Goal: Task Accomplishment & Management: Manage account settings

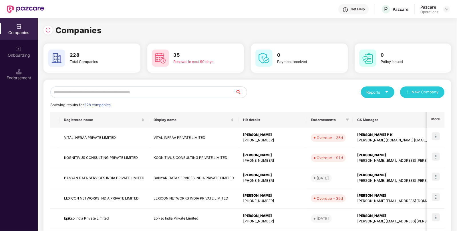
click at [133, 90] on input "text" at bounding box center [142, 91] width 185 height 11
click at [18, 69] on img at bounding box center [19, 72] width 6 height 6
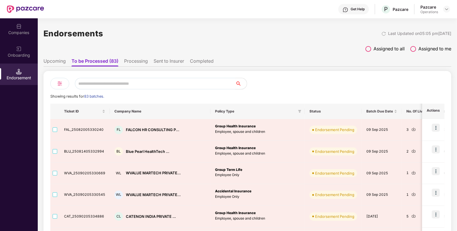
click at [143, 83] on input "text" at bounding box center [155, 83] width 161 height 11
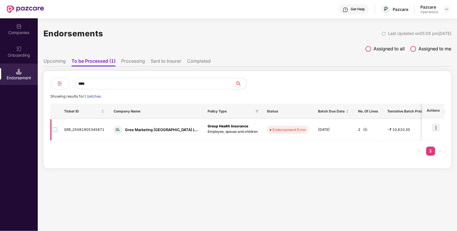
type input "****"
click at [51, 128] on td at bounding box center [54, 130] width 9 height 22
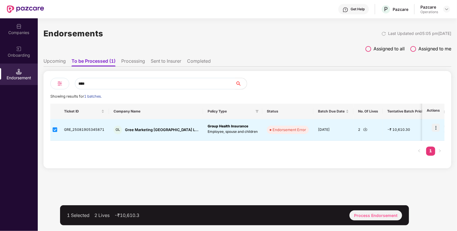
click at [359, 223] on div "1 Selected 2 Lives -₹10,610.3 Process Endorsement" at bounding box center [234, 215] width 349 height 20
click at [360, 212] on div "Process Endorsement" at bounding box center [376, 215] width 53 height 10
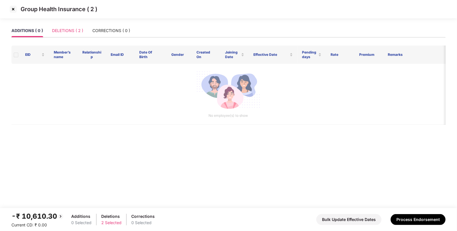
click at [73, 26] on div "DELETIONS ( 2 )" at bounding box center [67, 30] width 31 height 13
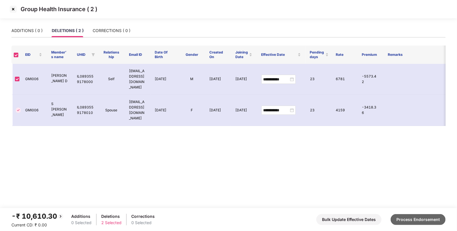
click at [411, 219] on button "Process Endorsement" at bounding box center [418, 219] width 55 height 11
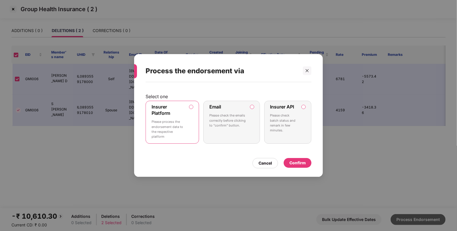
click at [411, 219] on div "Process the endorsement via Select one Insurer Platform Please process the endo…" at bounding box center [228, 115] width 457 height 231
click at [298, 160] on div "Confirm" at bounding box center [298, 163] width 16 height 6
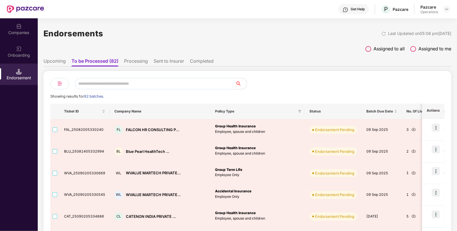
click at [163, 80] on input "text" at bounding box center [155, 83] width 161 height 11
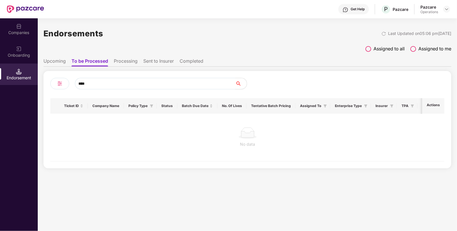
type input "****"
click at [138, 60] on ul "Upcoming To be Processed Processing Sent to Insurer Completed" at bounding box center [247, 60] width 408 height 11
click at [126, 60] on li "Processing" at bounding box center [126, 62] width 24 height 8
click at [145, 59] on li "Sent to Insurer" at bounding box center [158, 62] width 31 height 8
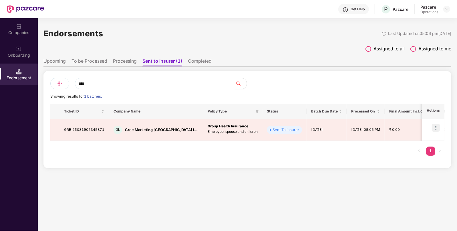
click at [57, 60] on li "Upcoming" at bounding box center [54, 62] width 22 height 8
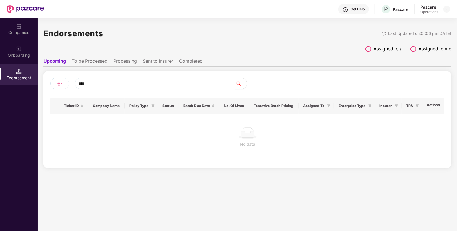
click at [92, 60] on li "To be Processed" at bounding box center [90, 62] width 36 height 8
click at [93, 84] on input "****" at bounding box center [155, 83] width 161 height 11
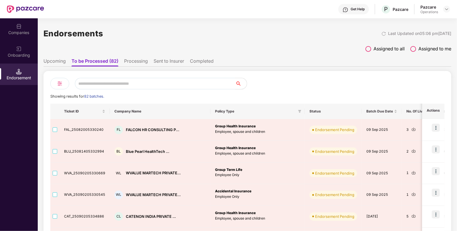
click at [165, 62] on li "Sent to Insurer" at bounding box center [169, 62] width 31 height 8
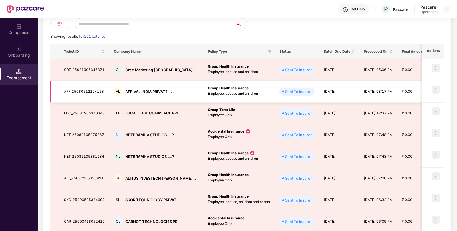
scroll to position [60, 0]
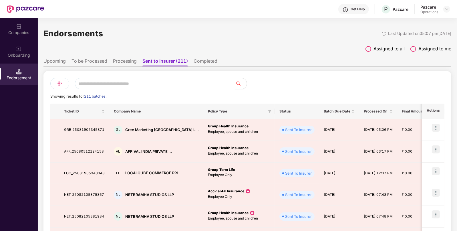
click at [115, 58] on li "Processing" at bounding box center [125, 62] width 24 height 8
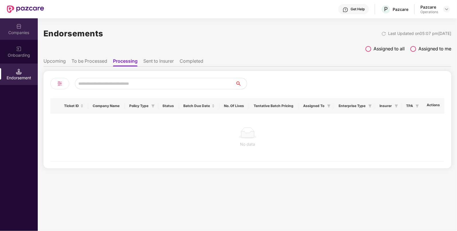
click at [26, 32] on div "Companies" at bounding box center [19, 33] width 38 height 6
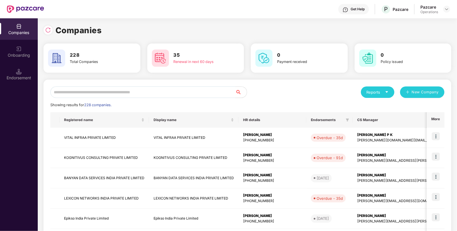
click at [104, 96] on input "text" at bounding box center [142, 91] width 185 height 11
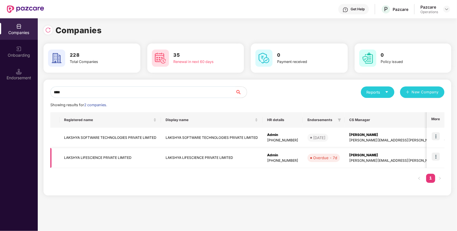
type input "****"
click at [81, 155] on td "LAKSHYA LIFESCIENCE PRIVATE LIMITED" at bounding box center [111, 158] width 102 height 20
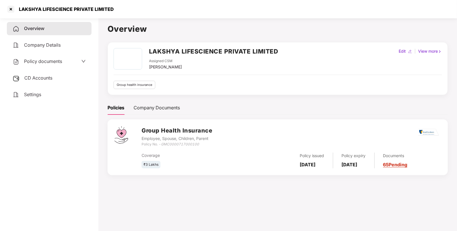
click at [37, 62] on span "Policy documents" at bounding box center [43, 61] width 38 height 6
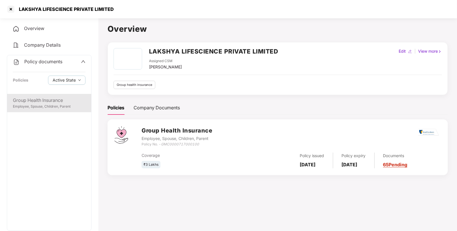
click at [29, 100] on div "Group Health Insurance" at bounding box center [49, 100] width 73 height 7
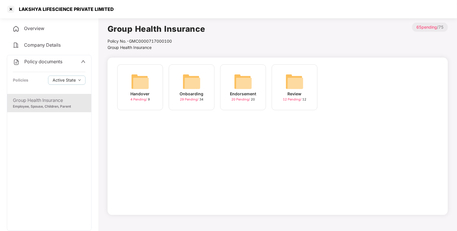
click at [239, 88] on img at bounding box center [243, 81] width 18 height 18
click at [183, 80] on img at bounding box center [192, 81] width 18 height 18
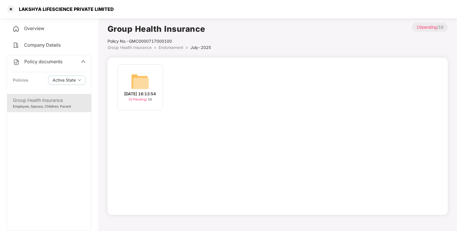
click at [126, 84] on div "04-Jul-2025 16:13:54 10 Pending / 10" at bounding box center [140, 87] width 46 height 46
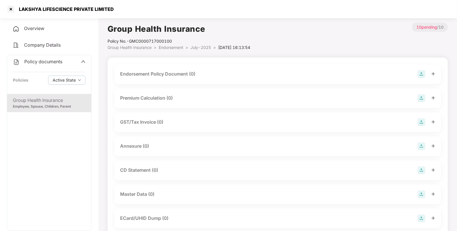
click at [419, 74] on img at bounding box center [422, 74] width 8 height 8
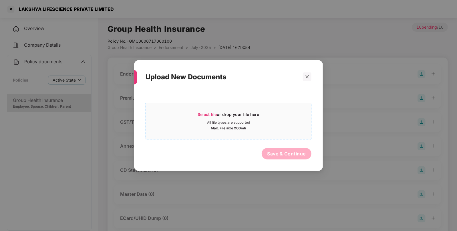
click at [200, 112] on span "Select file" at bounding box center [207, 114] width 19 height 5
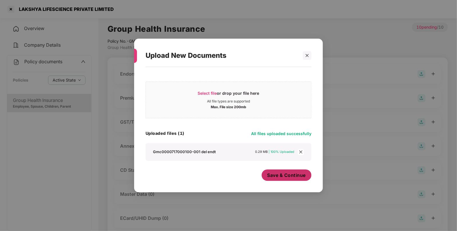
click at [275, 174] on span "Save & Continue" at bounding box center [287, 175] width 39 height 6
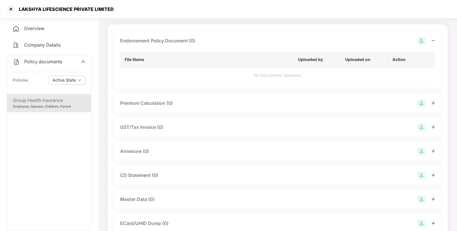
scroll to position [34, 0]
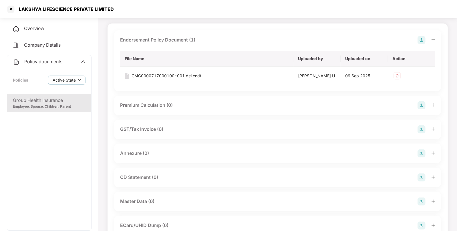
click at [417, 152] on div "Annexure (0)" at bounding box center [277, 153] width 315 height 8
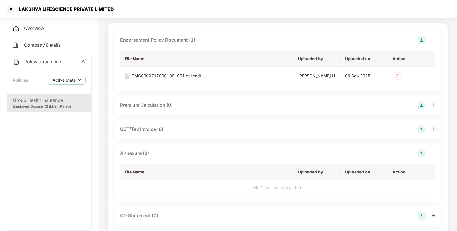
click at [422, 152] on img at bounding box center [422, 153] width 8 height 8
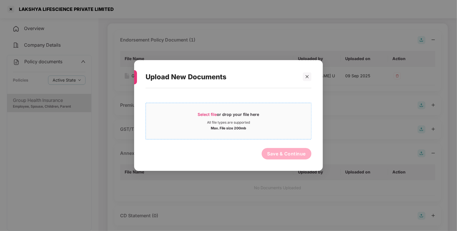
click at [208, 108] on span "Select file or drop your file here All file types are supported Max. File size …" at bounding box center [228, 120] width 165 height 27
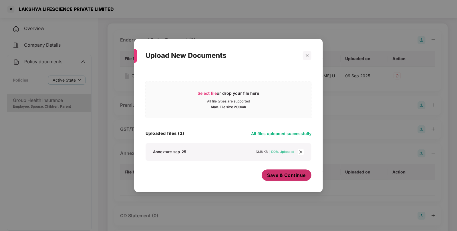
click at [282, 175] on span "Save & Continue" at bounding box center [287, 175] width 39 height 6
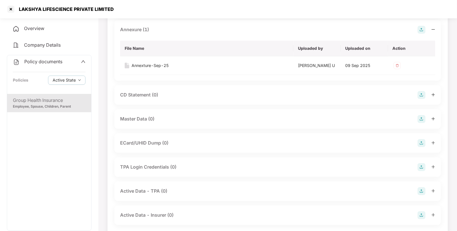
scroll to position [158, 0]
click at [422, 116] on img at bounding box center [422, 119] width 8 height 8
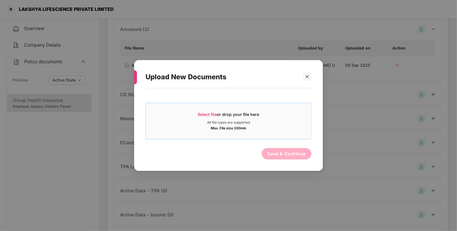
click at [201, 112] on span "Select file" at bounding box center [207, 114] width 19 height 5
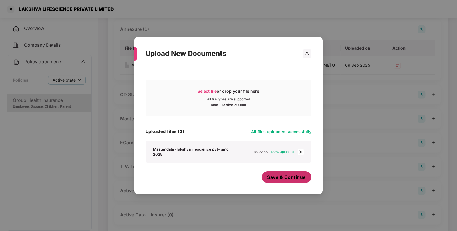
click at [272, 173] on button "Save & Continue" at bounding box center [287, 176] width 50 height 11
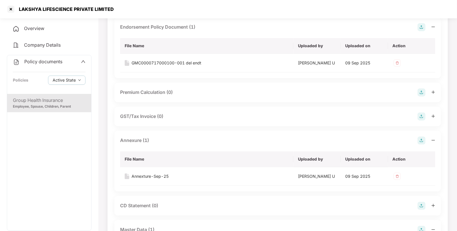
scroll to position [0, 0]
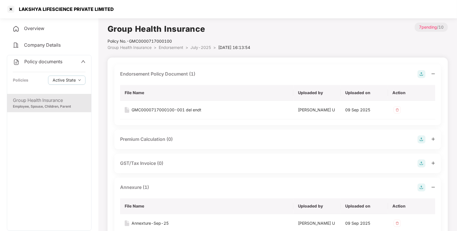
click at [140, 49] on span "Group Health Insurance" at bounding box center [130, 47] width 44 height 5
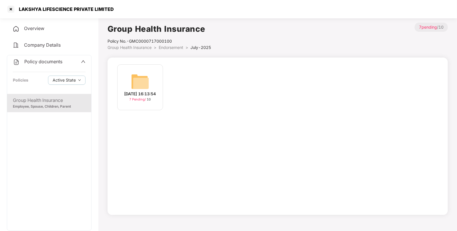
click at [141, 47] on span "Group Health Insurance" at bounding box center [130, 47] width 44 height 5
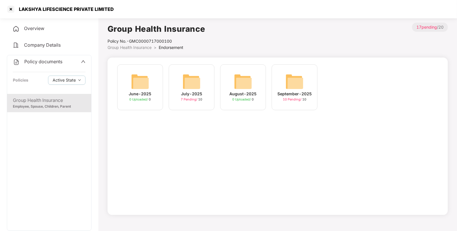
click at [290, 84] on img at bounding box center [295, 81] width 18 height 18
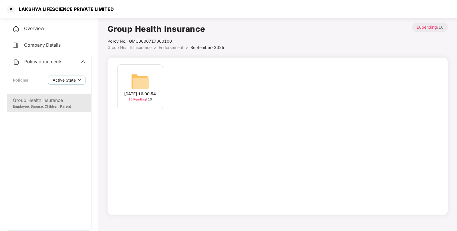
click at [147, 79] on img at bounding box center [140, 81] width 18 height 18
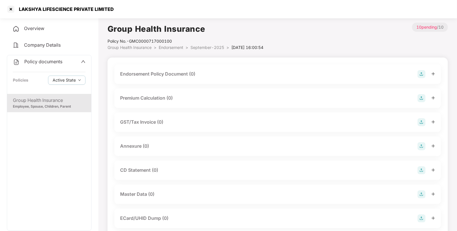
click at [420, 74] on img at bounding box center [422, 74] width 8 height 8
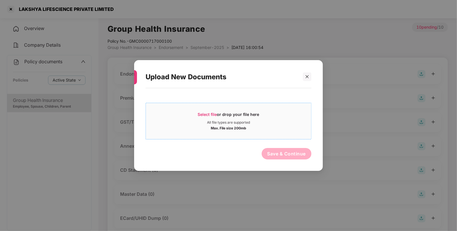
click at [215, 112] on span "Select file" at bounding box center [207, 114] width 19 height 5
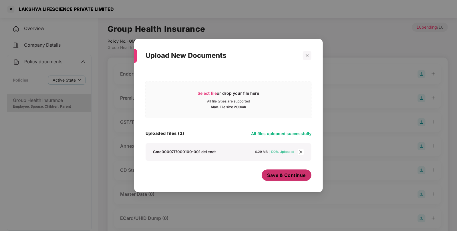
click at [279, 172] on span "Save & Continue" at bounding box center [287, 175] width 39 height 6
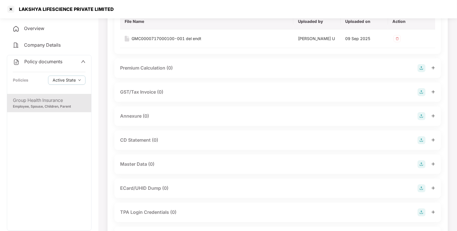
scroll to position [73, 0]
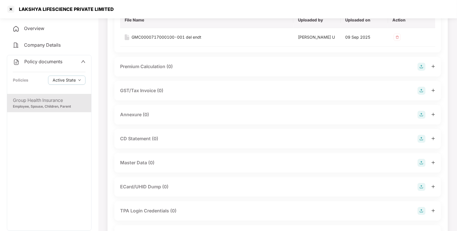
click at [421, 113] on img at bounding box center [422, 115] width 8 height 8
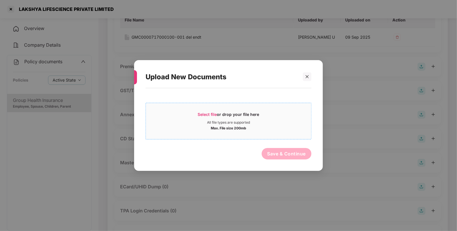
click at [209, 114] on span "Select file" at bounding box center [207, 114] width 19 height 5
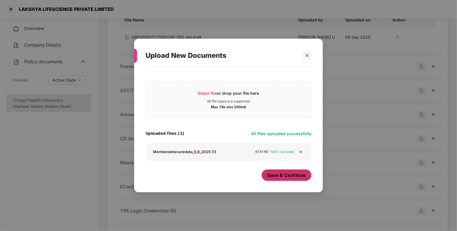
click at [275, 171] on button "Save & Continue" at bounding box center [287, 174] width 50 height 11
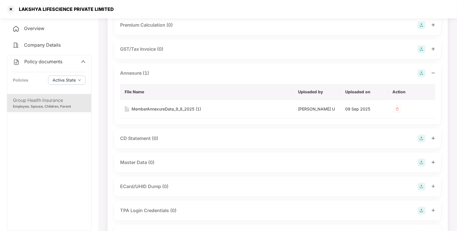
scroll to position [133, 0]
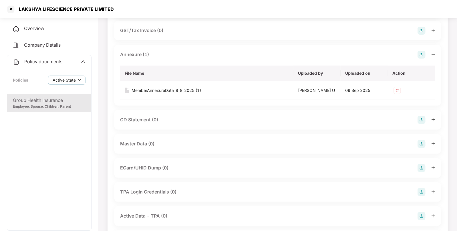
click at [421, 144] on img at bounding box center [422, 144] width 8 height 8
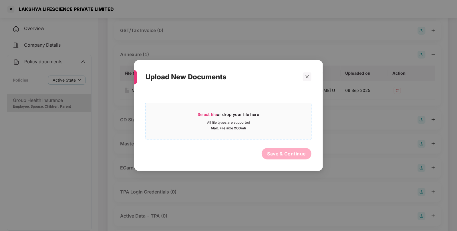
click at [203, 112] on span "Select file" at bounding box center [207, 114] width 19 height 5
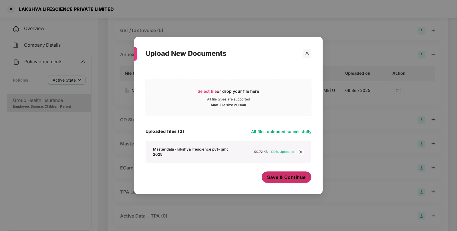
click at [278, 181] on button "Save & Continue" at bounding box center [287, 176] width 50 height 11
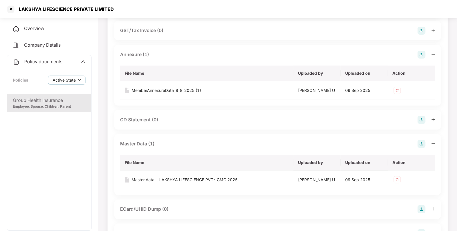
click at [29, 7] on div "LAKSHYA LIFESCIENCE PRIVATE LIMITED" at bounding box center [64, 9] width 98 height 6
copy div "LAKSHYA LIFESCIENCE PRIVATE LIMITED"
click at [11, 10] on div at bounding box center [10, 9] width 9 height 9
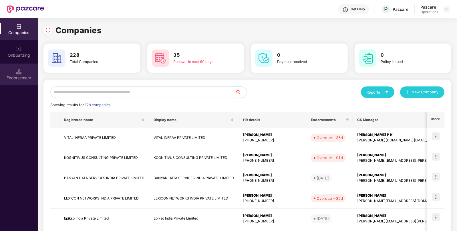
click at [23, 72] on div "Endorsement" at bounding box center [19, 74] width 38 height 21
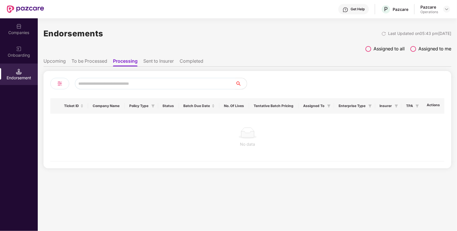
click at [98, 84] on input "text" at bounding box center [155, 83] width 161 height 11
paste input "**********"
type input "**********"
click at [87, 63] on li "To be Processed" at bounding box center [90, 62] width 36 height 8
click at [163, 82] on input "**********" at bounding box center [155, 83] width 161 height 11
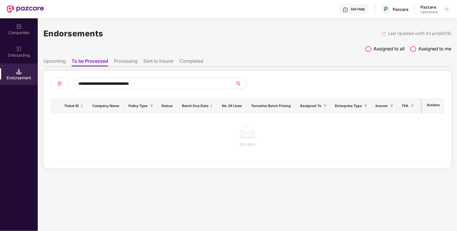
click at [163, 82] on input "**********" at bounding box center [155, 83] width 161 height 11
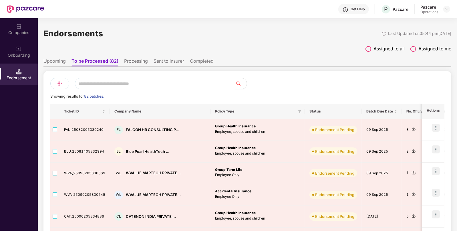
paste input "**********"
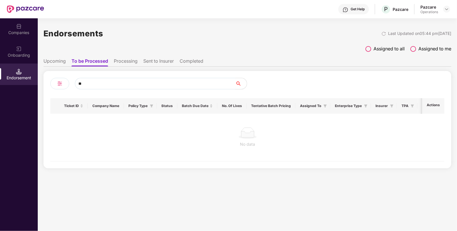
type input "*"
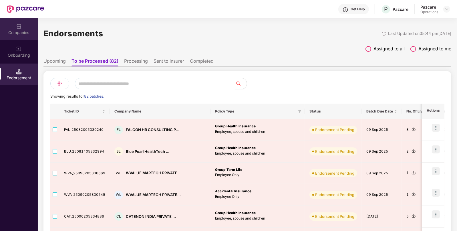
click at [13, 29] on div "Companies" at bounding box center [19, 28] width 38 height 21
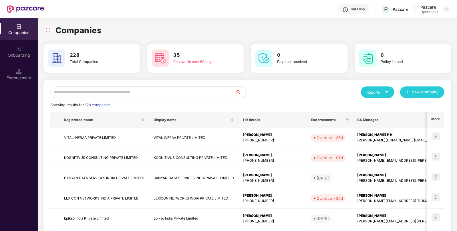
click at [89, 90] on input "text" at bounding box center [142, 91] width 185 height 11
paste input "**********"
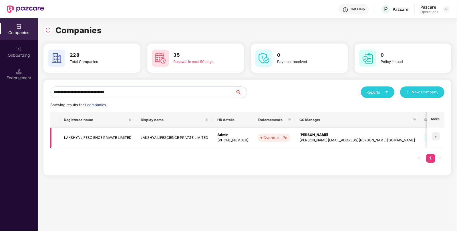
type input "**********"
click at [435, 134] on img at bounding box center [436, 136] width 8 height 8
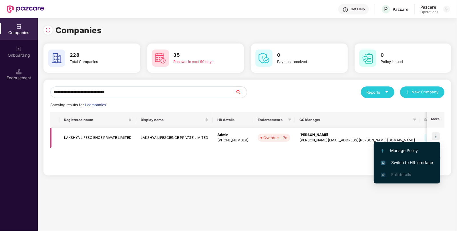
click at [438, 134] on img at bounding box center [436, 136] width 8 height 8
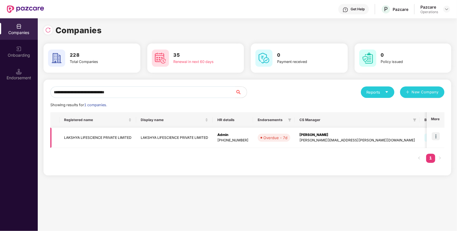
click at [438, 134] on img at bounding box center [436, 136] width 8 height 8
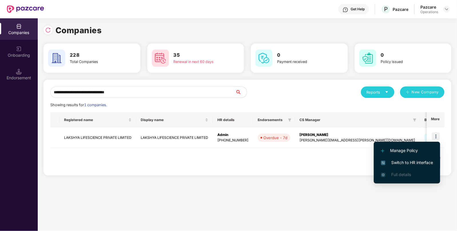
click at [413, 161] on span "Switch to HR interface" at bounding box center [407, 162] width 52 height 6
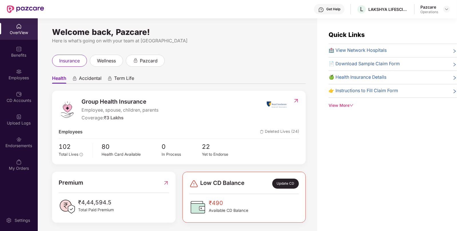
click at [20, 148] on div "Endorsements" at bounding box center [19, 141] width 38 height 21
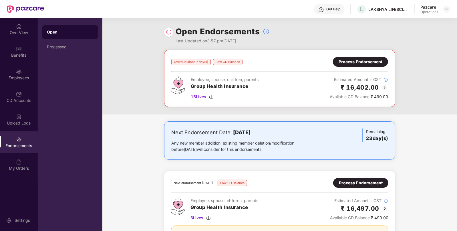
click at [342, 54] on div "Overdue since 7 day(s) Low CD Balance Process Endorsement Employee, spouse, chi…" at bounding box center [279, 78] width 231 height 57
click at [341, 57] on div "Process Endorsement" at bounding box center [360, 62] width 55 height 10
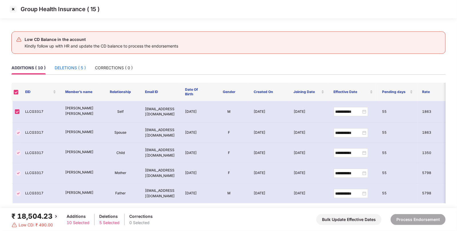
click at [70, 67] on div "DELETIONS ( 5 )" at bounding box center [70, 68] width 31 height 6
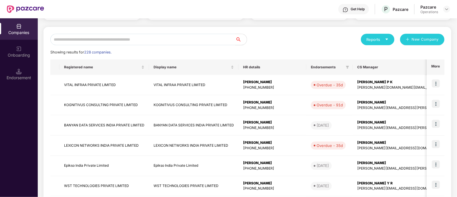
scroll to position [53, 0]
click at [95, 37] on input "text" at bounding box center [142, 38] width 185 height 11
paste input "**********"
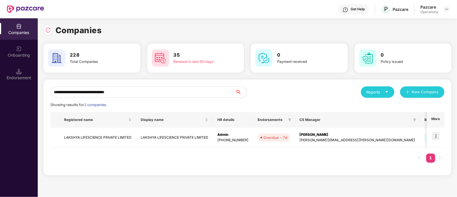
scroll to position [0, 0]
type input "**********"
click at [106, 133] on td "LAKSHYA LIFESCIENCE PRIVATE LIMITED" at bounding box center [98, 138] width 77 height 20
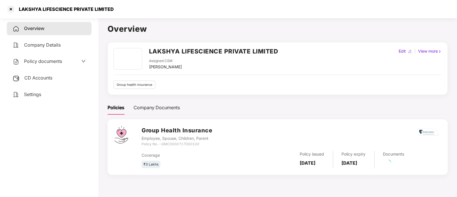
click at [30, 77] on span "CD Accounts" at bounding box center [38, 78] width 28 height 6
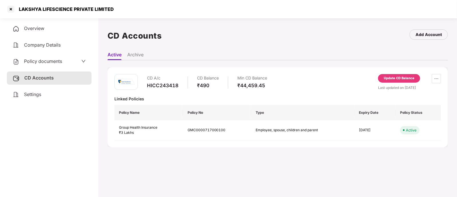
click at [389, 77] on div "Update CD Balance" at bounding box center [399, 78] width 31 height 5
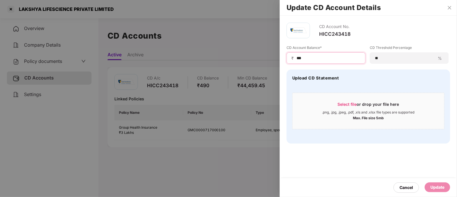
click at [298, 60] on input "***" at bounding box center [328, 58] width 65 height 6
paste input "**"
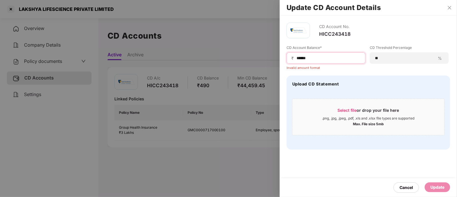
click at [298, 60] on input "*****" at bounding box center [328, 58] width 65 height 6
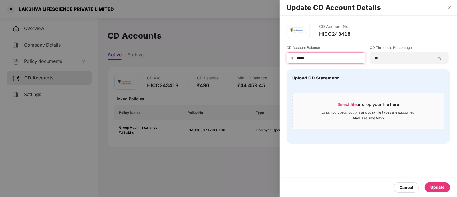
type input "*****"
click at [439, 188] on div "Update" at bounding box center [438, 187] width 14 height 6
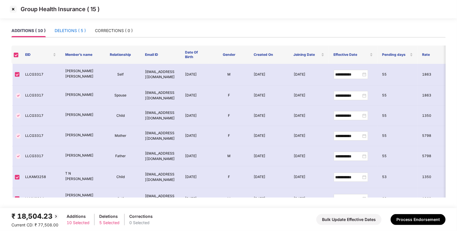
click at [82, 32] on div "DELETIONS ( 5 )" at bounding box center [70, 30] width 31 height 6
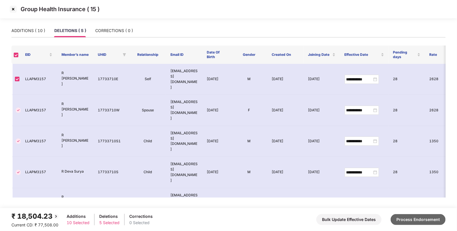
click at [401, 218] on button "Process Endorsement" at bounding box center [418, 219] width 55 height 11
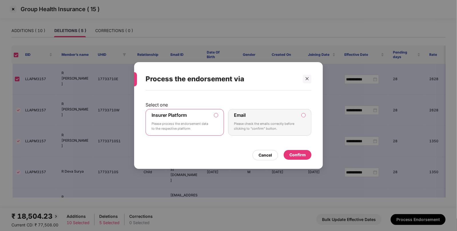
click at [292, 152] on div "Confirm" at bounding box center [298, 155] width 16 height 6
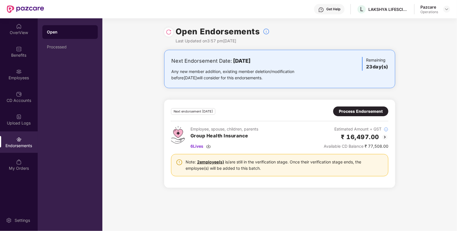
click at [261, 133] on div "Employee, spouse, children, parents Group Health Insurance 6 Lives Estimated Am…" at bounding box center [279, 137] width 217 height 23
click at [443, 8] on div at bounding box center [446, 9] width 7 height 7
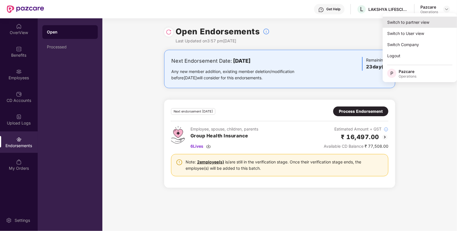
click at [415, 24] on div "Switch to partner view" at bounding box center [420, 22] width 74 height 11
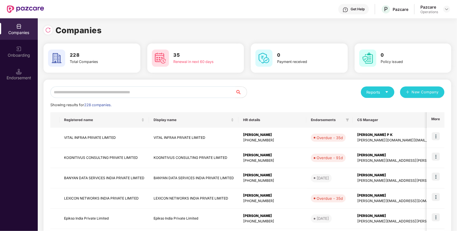
click at [180, 94] on input "text" at bounding box center [142, 91] width 185 height 11
paste input "**********"
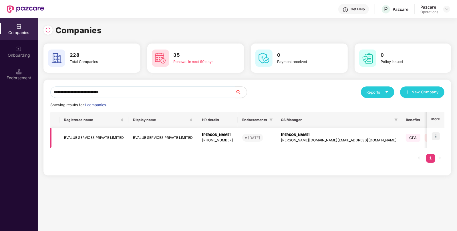
type input "**********"
click at [442, 134] on td at bounding box center [436, 138] width 18 height 20
click at [436, 137] on img at bounding box center [436, 136] width 8 height 8
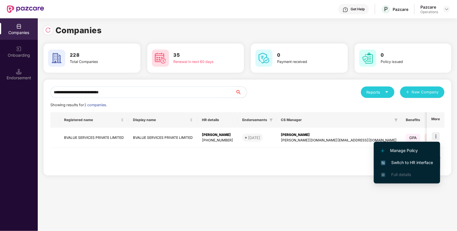
click at [407, 163] on span "Switch to HR interface" at bounding box center [407, 162] width 52 height 6
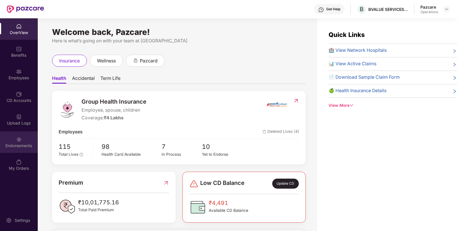
click at [21, 139] on img at bounding box center [19, 139] width 6 height 6
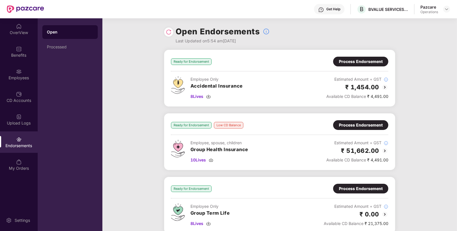
click at [385, 151] on img at bounding box center [385, 150] width 7 height 7
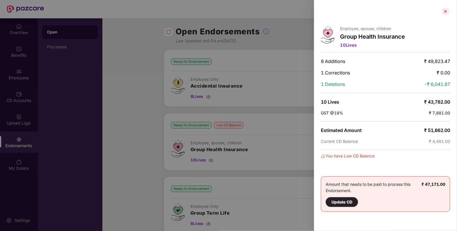
click at [445, 14] on div at bounding box center [445, 11] width 9 height 9
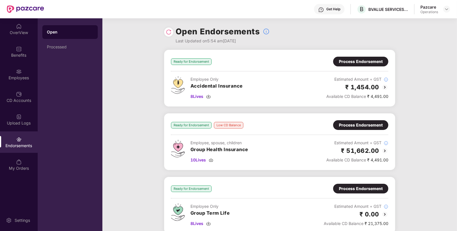
scroll to position [66, 0]
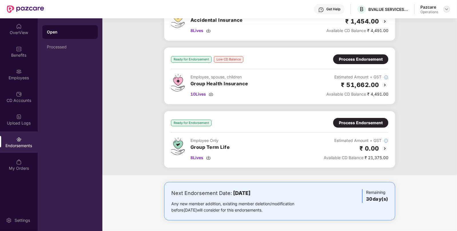
click at [448, 8] on img at bounding box center [447, 9] width 5 height 5
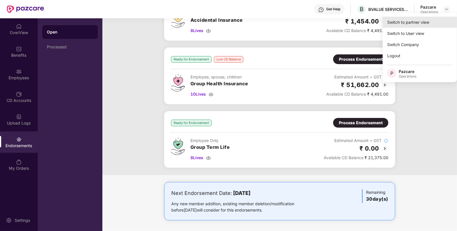
click at [415, 20] on div "Switch to partner view" at bounding box center [420, 22] width 74 height 11
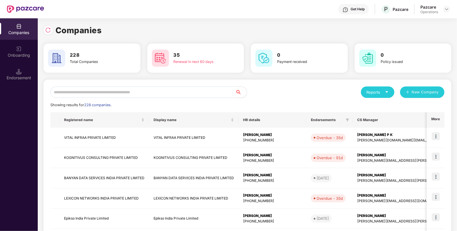
click at [96, 92] on input "text" at bounding box center [142, 91] width 185 height 11
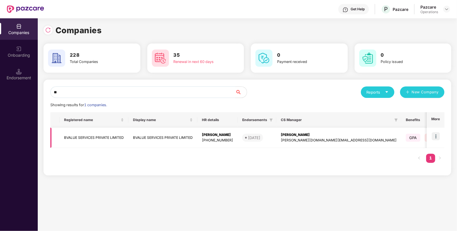
type input "**"
drag, startPoint x: 288, startPoint y: 134, endPoint x: 311, endPoint y: 133, distance: 22.3
click at [311, 133] on td "[PERSON_NAME] M V [DOMAIN_NAME][EMAIL_ADDRESS][DOMAIN_NAME]" at bounding box center [338, 138] width 125 height 20
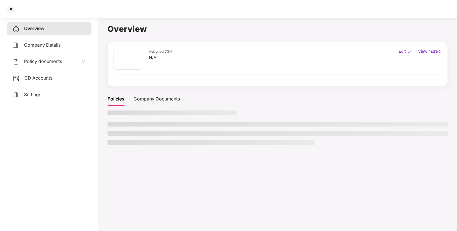
click at [41, 31] on div "Overview" at bounding box center [49, 28] width 85 height 13
click at [41, 40] on div "Company Details" at bounding box center [49, 45] width 85 height 13
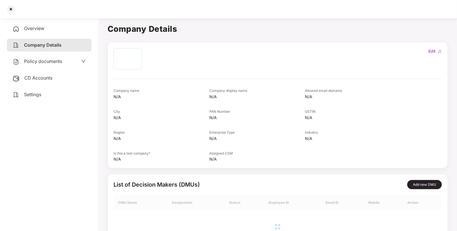
click at [37, 29] on span "Overview" at bounding box center [34, 28] width 20 height 6
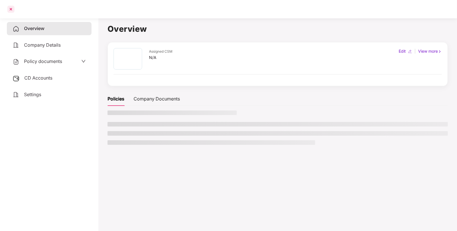
click at [11, 9] on div at bounding box center [10, 9] width 9 height 9
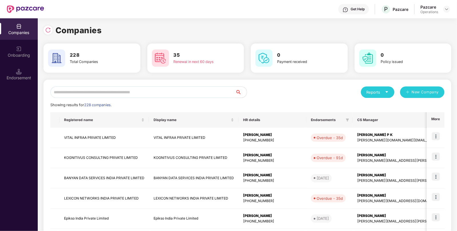
click at [134, 88] on input "text" at bounding box center [142, 91] width 185 height 11
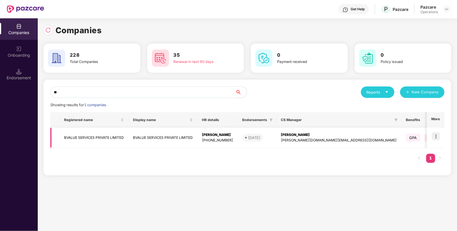
type input "**"
click at [86, 133] on td "BVALUE SERVICES PRIVATE LIMITED" at bounding box center [94, 138] width 69 height 20
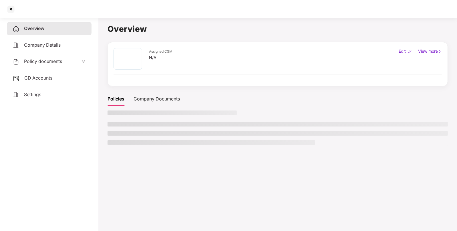
click at [50, 45] on span "Company Details" at bounding box center [42, 45] width 37 height 6
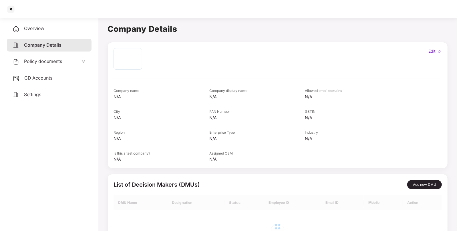
click at [36, 27] on span "Overview" at bounding box center [34, 28] width 20 height 6
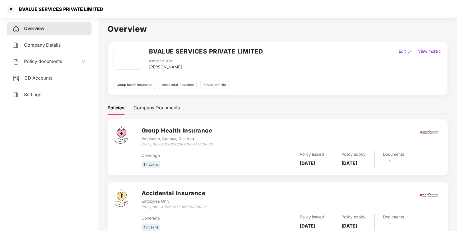
click at [158, 66] on div "[PERSON_NAME]" at bounding box center [165, 67] width 33 height 6
copy div "[PERSON_NAME]"
click at [12, 10] on div at bounding box center [10, 9] width 9 height 9
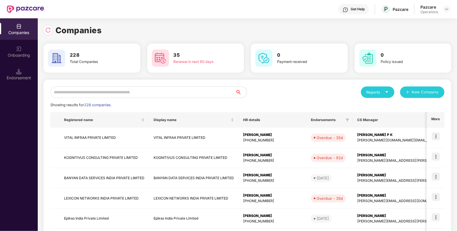
click at [155, 87] on input "text" at bounding box center [142, 91] width 185 height 11
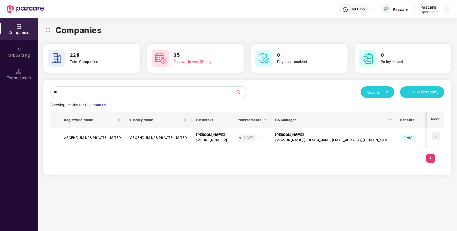
type input "*"
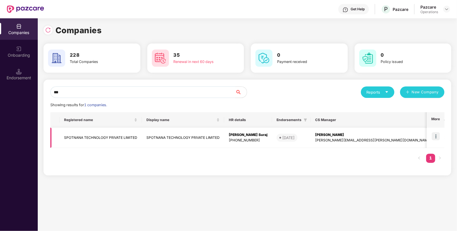
type input "***"
click at [117, 138] on td "SPOTNANA TECHNOLOGY PRIVATE LIMITED" at bounding box center [101, 138] width 82 height 20
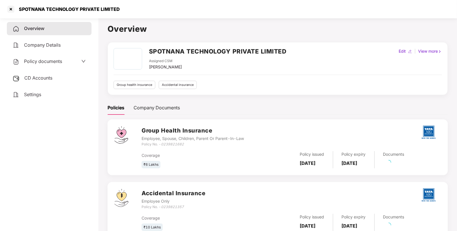
click at [160, 67] on div "[PERSON_NAME]" at bounding box center [165, 67] width 33 height 6
copy div "[PERSON_NAME]"
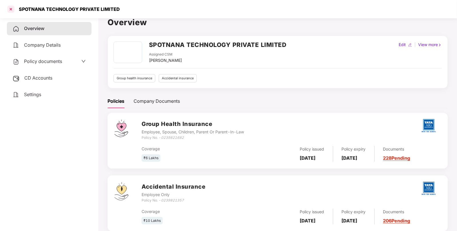
click at [13, 11] on div at bounding box center [10, 9] width 9 height 9
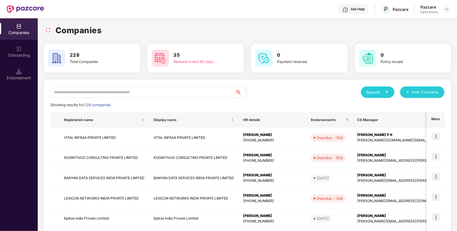
click at [107, 88] on input "text" at bounding box center [142, 91] width 185 height 11
paste input "**********"
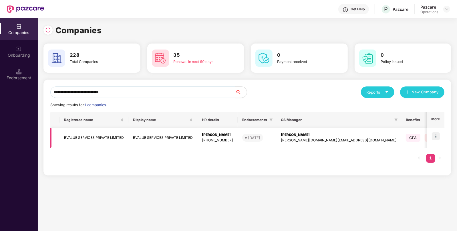
type input "**********"
click at [431, 133] on td at bounding box center [436, 138] width 18 height 20
click at [435, 134] on img at bounding box center [436, 136] width 8 height 8
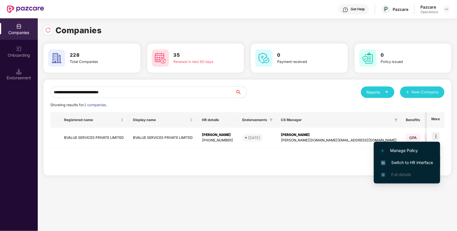
click at [415, 161] on span "Switch to HR interface" at bounding box center [407, 162] width 52 height 6
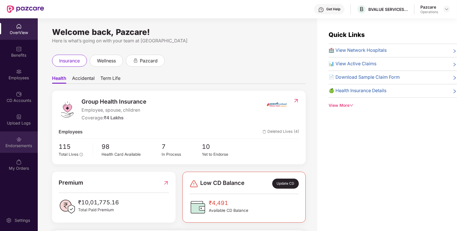
click at [24, 149] on div "Endorsements" at bounding box center [19, 141] width 38 height 21
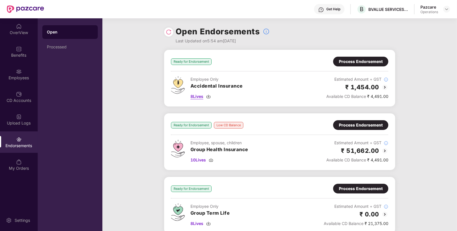
click at [212, 96] on div "8 Lives" at bounding box center [217, 96] width 52 height 6
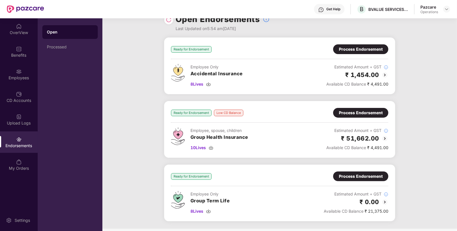
scroll to position [11, 0]
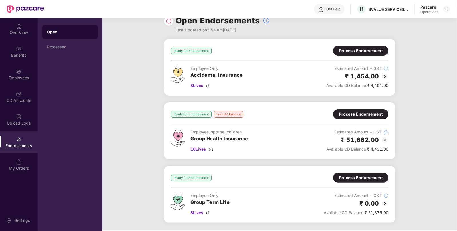
click at [386, 200] on img at bounding box center [385, 203] width 7 height 7
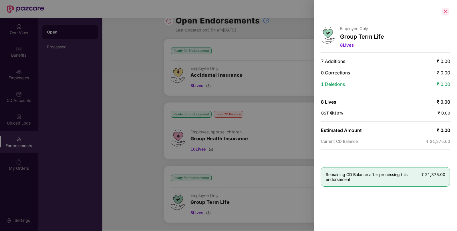
click at [448, 14] on div at bounding box center [445, 11] width 9 height 9
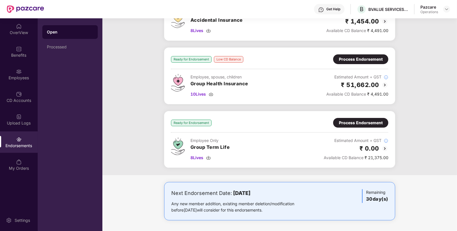
scroll to position [0, 0]
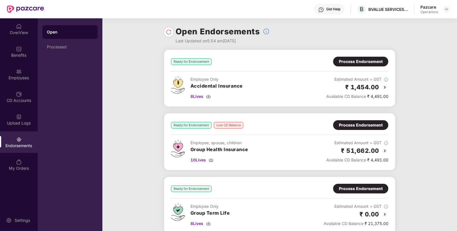
click at [172, 33] on div at bounding box center [168, 31] width 9 height 9
click at [169, 32] on img at bounding box center [169, 32] width 6 height 6
click at [386, 149] on img at bounding box center [385, 150] width 7 height 7
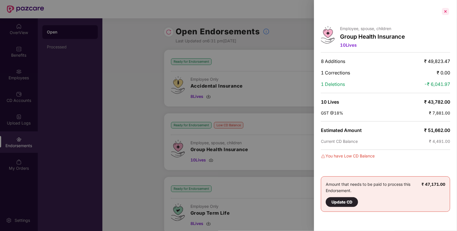
click at [450, 9] on div at bounding box center [445, 11] width 9 height 9
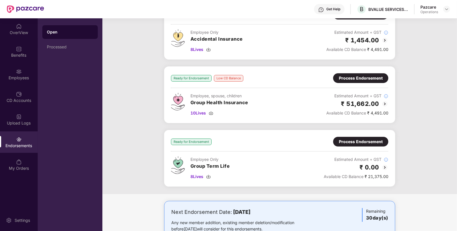
scroll to position [49, 0]
